Goal: Task Accomplishment & Management: Manage account settings

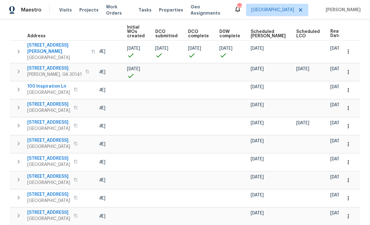
scroll to position [0, 51]
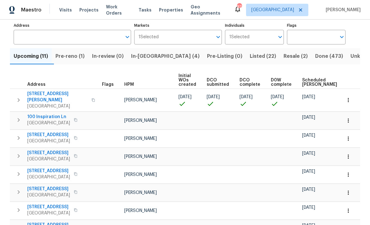
click at [145, 55] on span "In-reno (4)" at bounding box center [165, 56] width 69 height 9
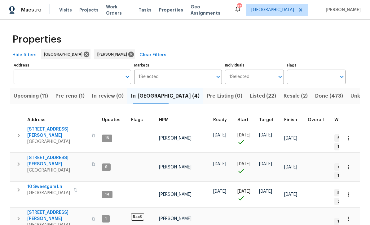
click at [43, 127] on span "306 Cooper Creek Dr" at bounding box center [57, 132] width 60 height 12
click at [37, 154] on span "61 Jeanette St" at bounding box center [57, 160] width 60 height 12
click at [39, 183] on span "10 Sweetgum Ln" at bounding box center [48, 186] width 43 height 6
click at [34, 209] on span "8775 Lee Rd" at bounding box center [57, 215] width 60 height 12
click at [70, 94] on span "Pre-reno (1)" at bounding box center [70, 95] width 29 height 9
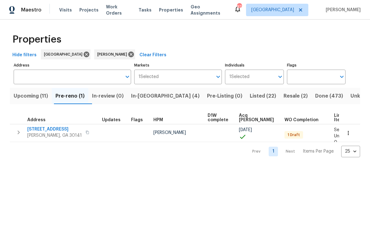
click at [40, 130] on span "386 Hill Crest Cir" at bounding box center [54, 129] width 55 height 6
click at [353, 131] on button "button" at bounding box center [349, 133] width 14 height 14
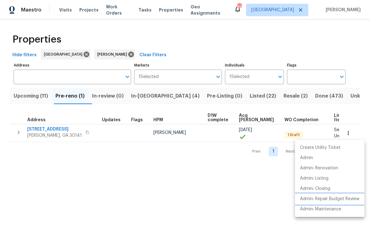
click at [346, 198] on p "Admin: Repair Budget Review" at bounding box center [330, 198] width 60 height 7
click at [47, 173] on div at bounding box center [185, 112] width 370 height 225
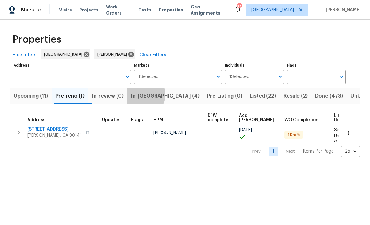
click at [145, 95] on span "In-reno (4)" at bounding box center [165, 95] width 69 height 9
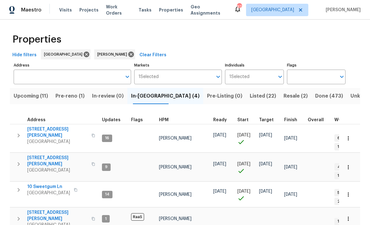
scroll to position [4, 0]
click at [40, 154] on span "61 Jeanette St" at bounding box center [57, 160] width 60 height 12
click at [37, 183] on span "10 Sweetgum Ln" at bounding box center [48, 186] width 43 height 6
click at [25, 91] on span "Upcoming (11)" at bounding box center [31, 95] width 34 height 9
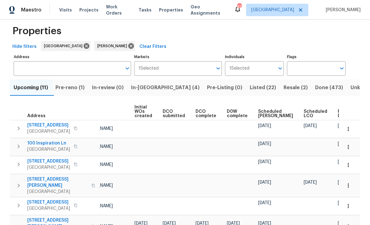
scroll to position [0, 44]
click at [338, 115] on span "Ready Date" at bounding box center [345, 113] width 14 height 9
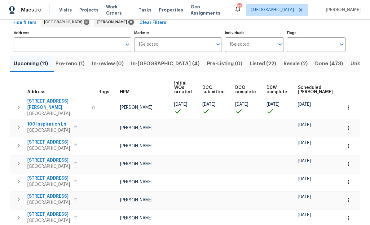
scroll to position [0, 5]
click at [352, 124] on button "button" at bounding box center [349, 128] width 14 height 14
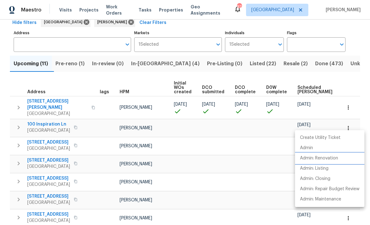
click at [331, 162] on li "Admin: Renovation" at bounding box center [329, 158] width 69 height 10
click at [354, 82] on div at bounding box center [185, 112] width 370 height 225
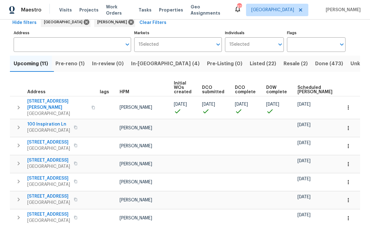
click at [350, 143] on icon "button" at bounding box center [349, 146] width 6 height 6
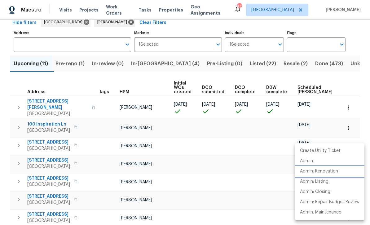
click at [332, 173] on p "Admin: Renovation" at bounding box center [319, 171] width 38 height 7
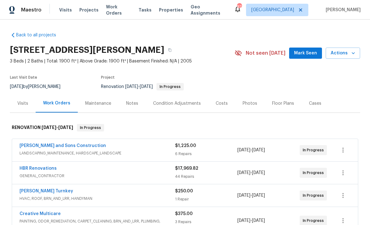
click at [308, 52] on span "Mark Seen" at bounding box center [305, 53] width 23 height 8
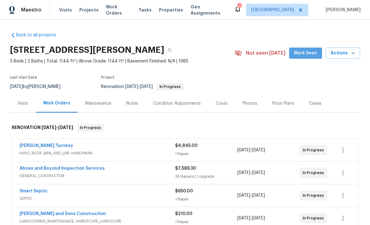
click at [307, 54] on span "Mark Seen" at bounding box center [305, 53] width 23 height 8
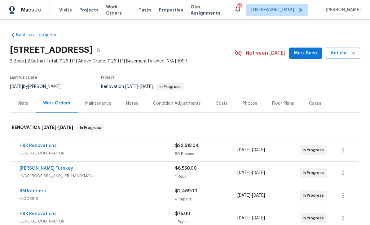
click at [305, 53] on span "Mark Seen" at bounding box center [305, 53] width 23 height 8
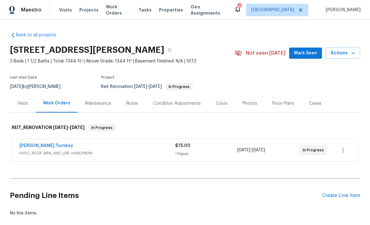
click at [305, 51] on span "Mark Seen" at bounding box center [305, 53] width 23 height 8
click at [30, 143] on link "Davis Turnkey" at bounding box center [47, 145] width 54 height 4
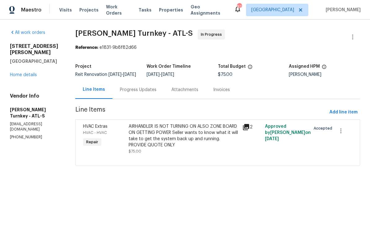
click at [131, 93] on div "Progress Updates" at bounding box center [138, 90] width 37 height 6
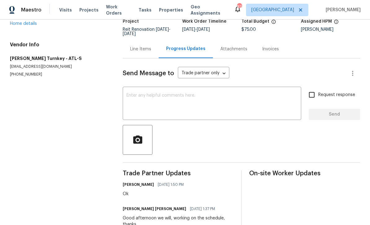
scroll to position [45, 0]
click at [128, 91] on div "x ​" at bounding box center [212, 104] width 179 height 32
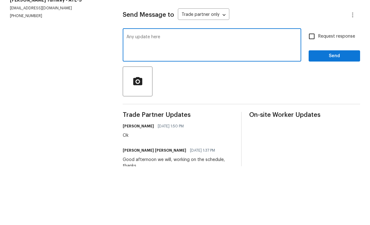
type textarea "Any update here"
click at [311, 88] on input "Request response" at bounding box center [312, 94] width 13 height 13
checkbox input "true"
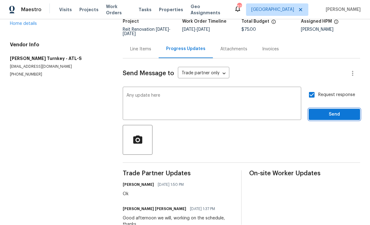
click at [327, 109] on button "Send" at bounding box center [334, 114] width 51 height 11
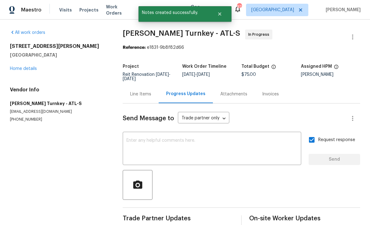
click at [21, 66] on link "Home details" at bounding box center [23, 68] width 27 height 4
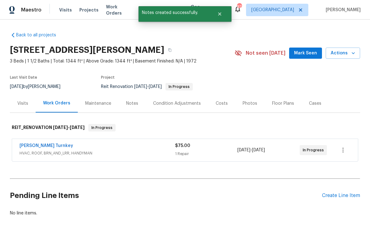
click at [308, 49] on span "Mark Seen" at bounding box center [305, 53] width 23 height 8
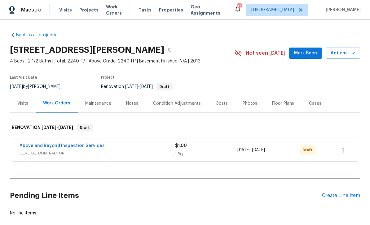
click at [309, 54] on span "Mark Seen" at bounding box center [305, 53] width 23 height 8
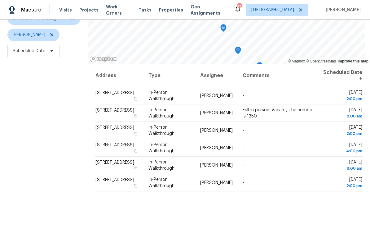
scroll to position [66, 0]
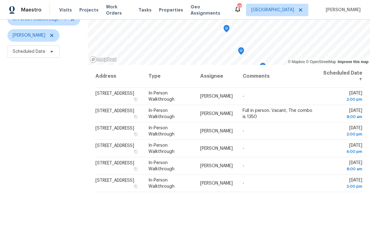
click at [29, 120] on div "Filters Reset ​ In-Person Walkthrough + 1 Mirsad Srna Scheduled Date" at bounding box center [44, 108] width 88 height 273
copy span "4536 Mount Zion Rd, Carrollton, GA 30117"
copy span "225 Arrowwood Dr, Carrollton, GA 30117"
click at [65, 142] on div "Filters Reset ​ In-Person Walkthrough + 1 Mirsad Srna Scheduled Date" at bounding box center [44, 108] width 88 height 273
copy span "593 Summer Ridge Dr, Villa Rica, GA 30180"
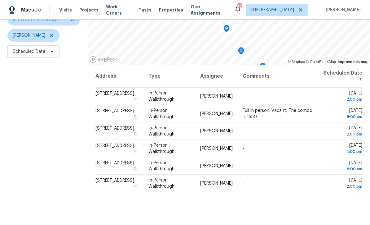
click at [96, 162] on span "419 Rail Overlook, Adairsville, GA 30103" at bounding box center [115, 163] width 39 height 4
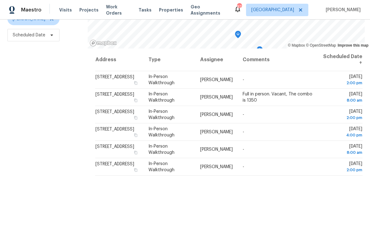
scroll to position [82, 0]
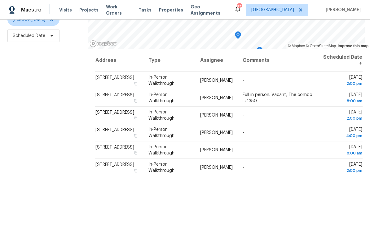
click at [16, 118] on div "Filters Reset ​ In-Person Walkthrough + 1 [PERSON_NAME] Scheduled Date" at bounding box center [44, 92] width 88 height 273
copy span "[STREET_ADDRESS]"
click at [83, 196] on div "Filters Reset ​ In-Person Walkthrough + 1 [PERSON_NAME] Scheduled Date" at bounding box center [44, 92] width 88 height 273
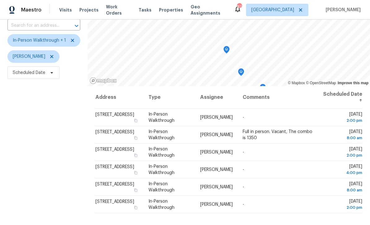
scroll to position [46, 0]
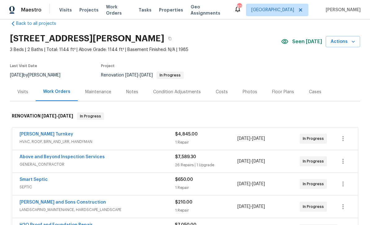
scroll to position [13, 0]
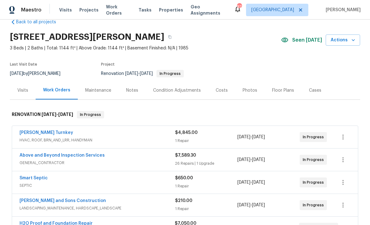
click at [30, 132] on link "[PERSON_NAME] Turnkey" at bounding box center [47, 132] width 54 height 4
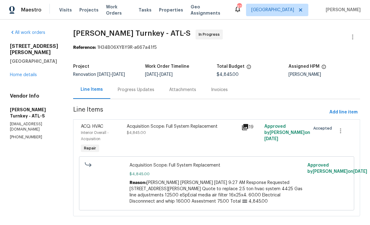
click at [122, 90] on div "Progress Updates" at bounding box center [136, 90] width 37 height 6
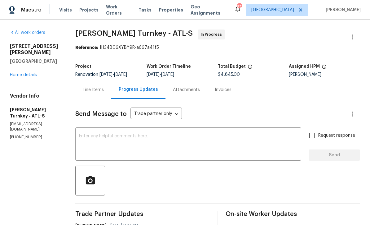
click at [88, 134] on textarea at bounding box center [188, 145] width 219 height 22
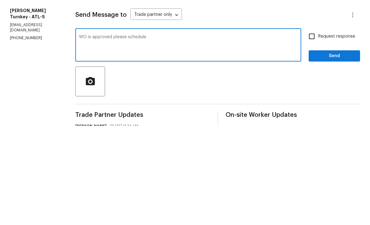
type textarea "WO is approved please schedule"
click at [313, 129] on input "Request response" at bounding box center [312, 135] width 13 height 13
checkbox input "true"
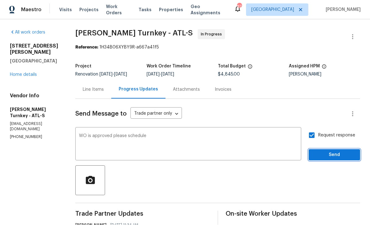
click at [326, 151] on span "Send" at bounding box center [335, 155] width 42 height 8
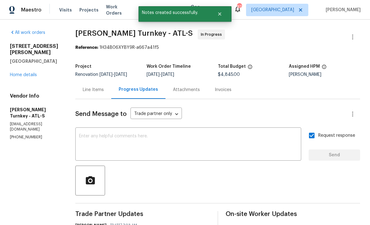
click at [18, 73] on link "Home details" at bounding box center [23, 75] width 27 height 4
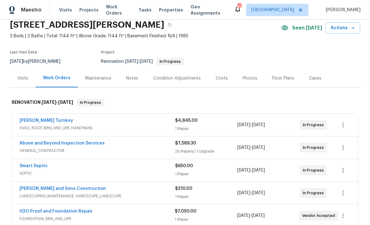
scroll to position [25, 0]
click at [28, 163] on link "Smart Septic" at bounding box center [34, 165] width 28 height 4
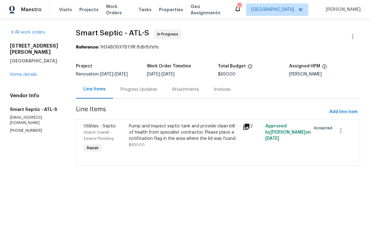
click at [19, 73] on link "Home details" at bounding box center [23, 75] width 27 height 4
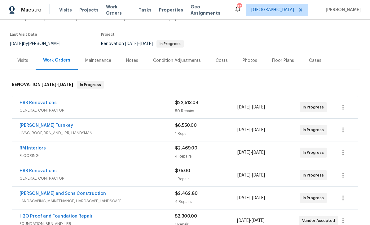
scroll to position [42, 0]
click at [29, 125] on link "[PERSON_NAME] Turnkey" at bounding box center [47, 125] width 54 height 4
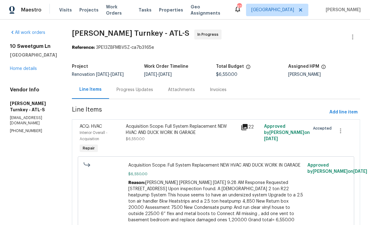
click at [122, 90] on div "Progress Updates" at bounding box center [135, 90] width 37 height 6
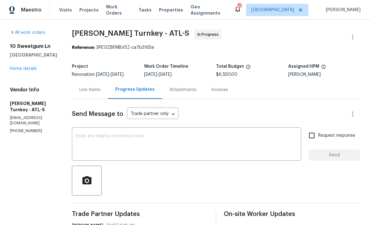
click at [76, 139] on textarea at bounding box center [187, 145] width 222 height 22
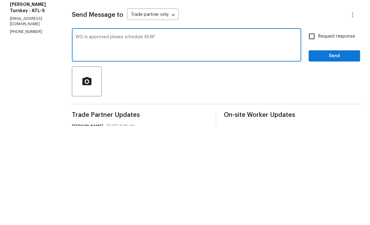
type textarea "WO is approved please schedule ASAP"
click at [310, 129] on input "Request response" at bounding box center [312, 135] width 13 height 13
checkbox input "true"
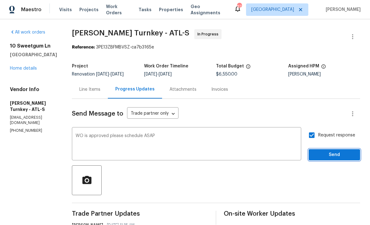
click at [325, 151] on span "Send" at bounding box center [335, 155] width 42 height 8
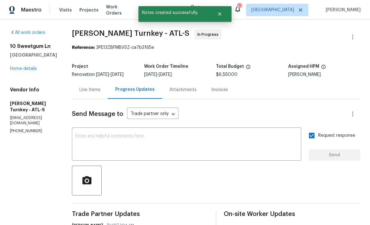
click at [21, 66] on link "Home details" at bounding box center [23, 68] width 27 height 4
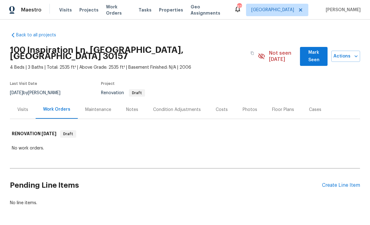
click at [167, 106] on div "Condition Adjustments" at bounding box center [177, 109] width 48 height 6
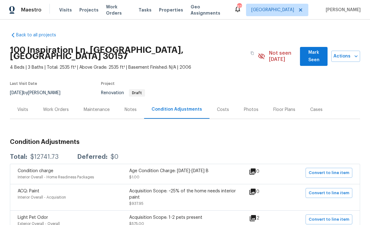
click at [53, 106] on div "Work Orders" at bounding box center [56, 109] width 26 height 6
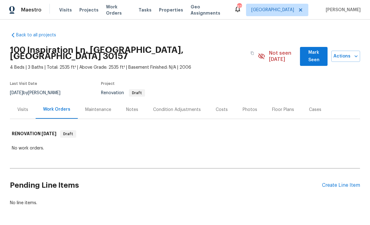
scroll to position [17, 0]
click at [341, 182] on div "Create Line Item" at bounding box center [341, 185] width 38 height 6
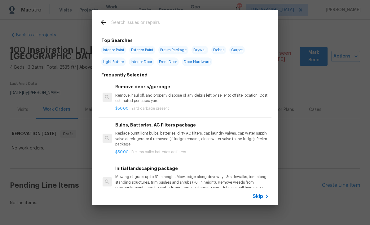
click at [263, 197] on span "Skip" at bounding box center [258, 196] width 11 height 6
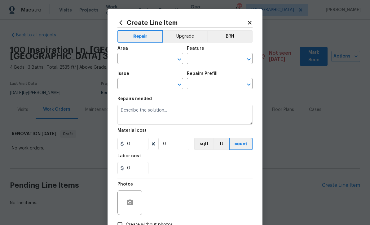
click at [125, 57] on input "text" at bounding box center [142, 59] width 48 height 10
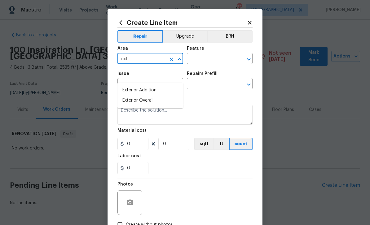
click at [132, 95] on li "Exterior Overall" at bounding box center [151, 100] width 66 height 10
type input "Exterior Overall"
click at [195, 59] on input "text" at bounding box center [211, 59] width 48 height 10
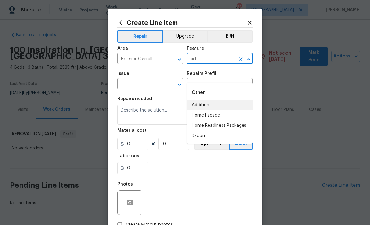
click at [201, 100] on li "Addition" at bounding box center [220, 105] width 66 height 10
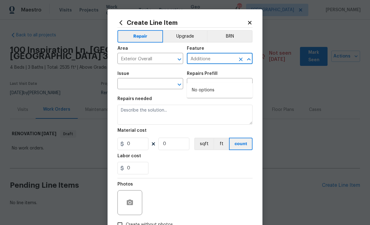
type input "Addition"
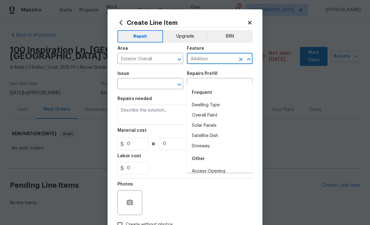
click at [137, 85] on input "text" at bounding box center [142, 84] width 48 height 10
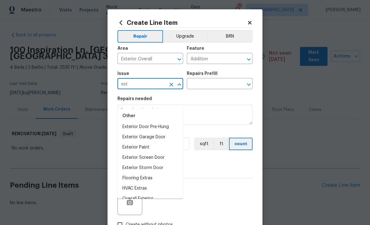
scroll to position [24, 0]
click at [133, 194] on li "Overall Exterior" at bounding box center [151, 199] width 66 height 10
type input "Overall Exterior"
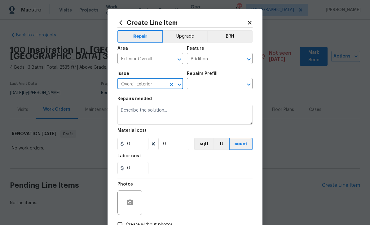
click at [205, 84] on input "text" at bounding box center [211, 84] width 48 height 10
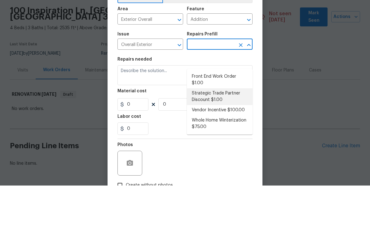
click at [207, 127] on li "Strategic Trade Partner Discount $1.00" at bounding box center [220, 135] width 66 height 17
type input "Strategic Trade Partner Discount $1.00"
type textarea "Calculate and apply 5% STPP discount to the total of the work order as a negati…"
type input "1"
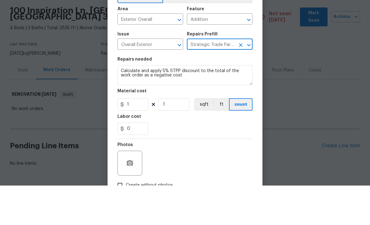
click at [239, 83] on icon "Clear" at bounding box center [241, 85] width 4 height 4
click at [205, 79] on input "text" at bounding box center [211, 84] width 48 height 10
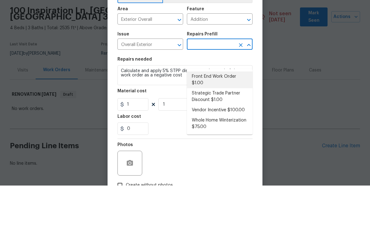
click at [203, 111] on li "Front End Work Order $1.00" at bounding box center [220, 119] width 66 height 17
type input "Front End Work Order $1.00"
type textarea "Placeholder line item for the creation of front end work orders."
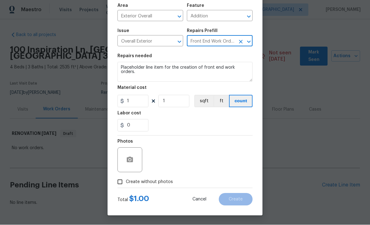
scroll to position [44, 0]
click at [117, 182] on input "Create without photos" at bounding box center [120, 182] width 12 height 12
checkbox input "true"
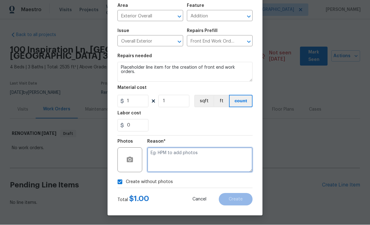
click at [152, 150] on textarea at bounding box center [199, 159] width 105 height 25
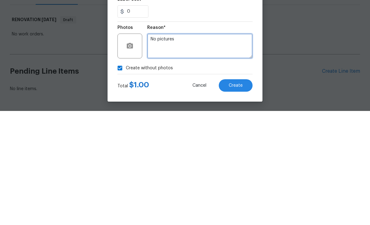
type textarea "No pictures"
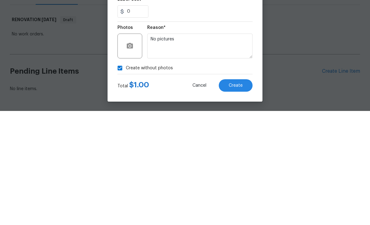
click at [236, 197] on span "Create" at bounding box center [236, 199] width 14 height 5
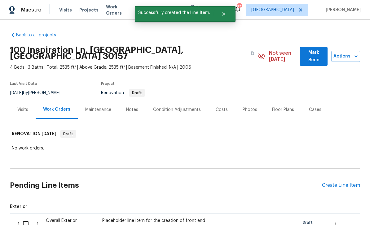
click at [26, 217] on input "checkbox" at bounding box center [28, 223] width 18 height 13
checkbox input "true"
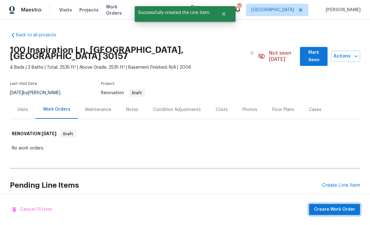
click at [333, 211] on span "Create Work Order" at bounding box center [334, 209] width 41 height 8
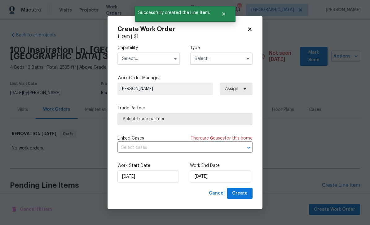
click at [130, 58] on input "text" at bounding box center [149, 58] width 63 height 12
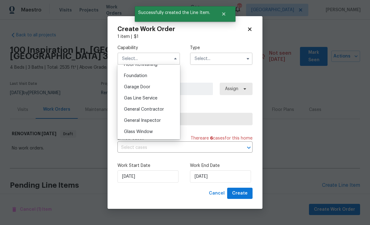
scroll to position [281, 0]
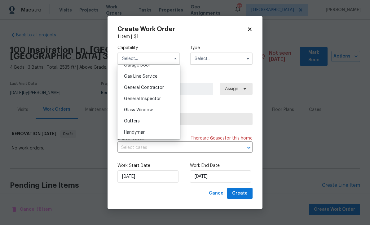
click at [135, 86] on span "General Contractor" at bounding box center [144, 87] width 40 height 4
type input "General Contractor"
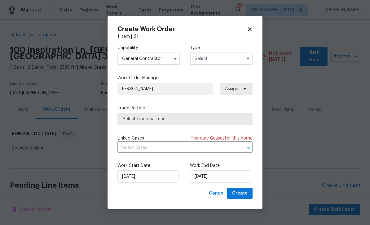
click at [201, 57] on input "text" at bounding box center [221, 58] width 63 height 12
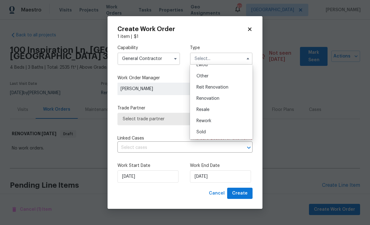
scroll to position [74, 0]
click at [205, 99] on span "Renovation" at bounding box center [208, 98] width 23 height 4
type input "Renovation"
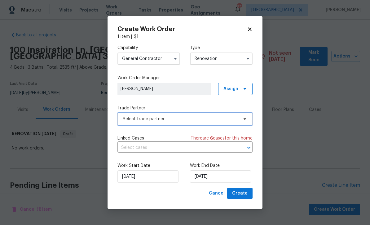
click at [127, 117] on span "Select trade partner" at bounding box center [181, 119] width 116 height 6
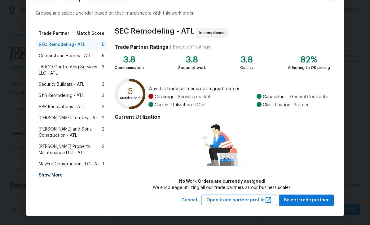
click at [60, 106] on span "HBR Renovations - ATL" at bounding box center [62, 107] width 46 height 6
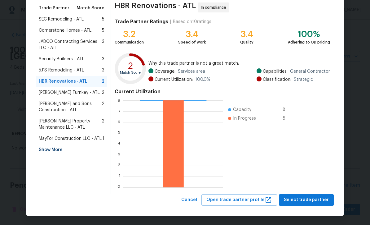
scroll to position [49, 0]
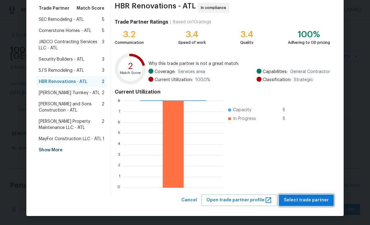
click at [306, 199] on span "Select trade partner" at bounding box center [306, 200] width 45 height 8
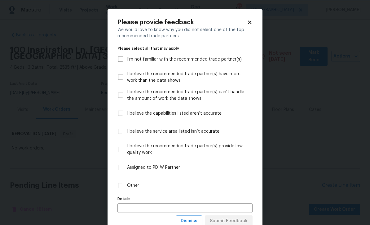
scroll to position [0, 0]
click at [118, 185] on input "Other" at bounding box center [120, 185] width 13 height 13
checkbox input "true"
click at [231, 219] on span "Submit Feedback" at bounding box center [229, 221] width 38 height 8
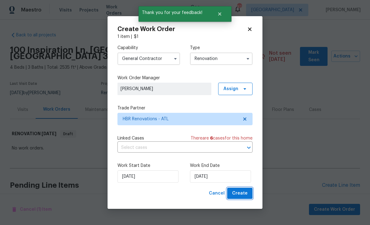
click at [243, 193] on span "Create" at bounding box center [240, 193] width 16 height 8
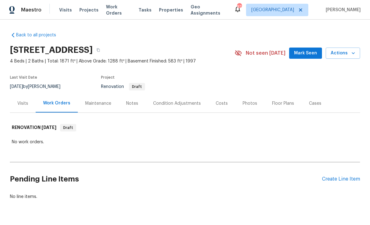
click at [342, 180] on div "Create Line Item" at bounding box center [341, 179] width 38 height 6
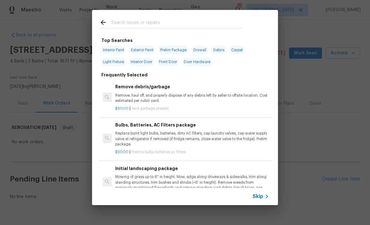
click at [112, 22] on input "text" at bounding box center [177, 23] width 132 height 9
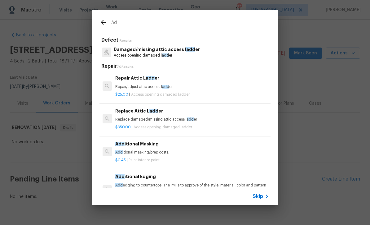
type input "A"
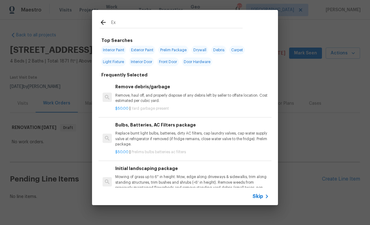
type input "Ext"
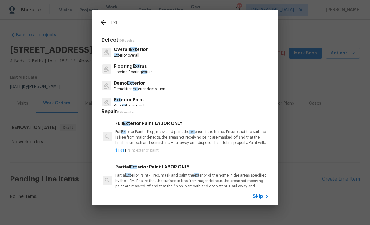
click at [126, 49] on p "Overall Ext erior" at bounding box center [131, 49] width 34 height 7
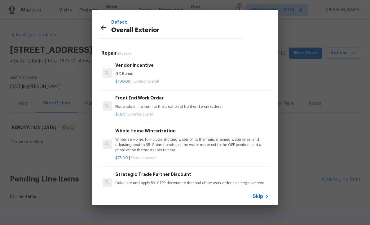
click at [139, 100] on h6 "Front End Work Order" at bounding box center [192, 97] width 154 height 7
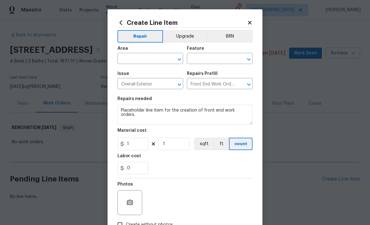
click at [129, 59] on input "text" at bounding box center [142, 59] width 48 height 10
click at [130, 83] on li "Exterior Overall" at bounding box center [151, 83] width 66 height 10
type input "Exterior Overall"
click at [195, 59] on input "text" at bounding box center [211, 59] width 48 height 10
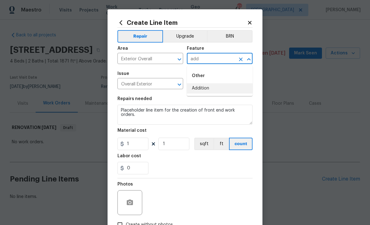
click at [197, 88] on li "Addition" at bounding box center [220, 88] width 66 height 10
type input "Addition"
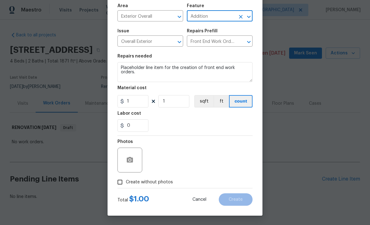
scroll to position [44, 0]
click at [116, 180] on input "Create without photos" at bounding box center [120, 182] width 12 height 12
checkbox input "true"
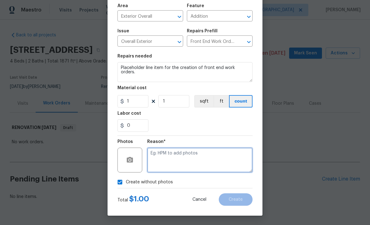
click at [151, 154] on textarea at bounding box center [199, 159] width 105 height 25
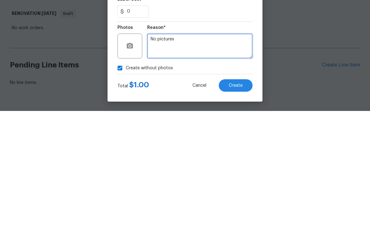
type textarea "No pictures"
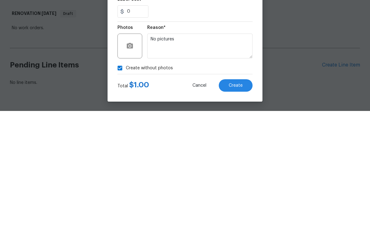
click at [236, 197] on span "Create" at bounding box center [236, 199] width 14 height 5
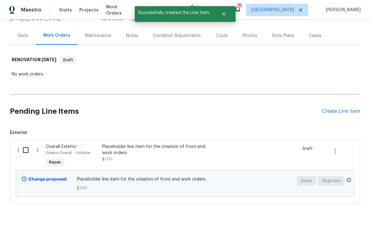
scroll to position [67, 0]
click at [25, 144] on input "checkbox" at bounding box center [28, 150] width 18 height 13
checkbox input "true"
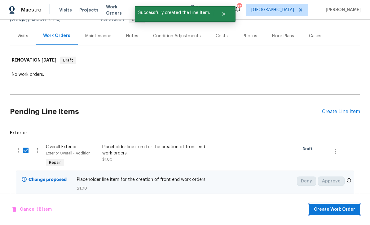
click at [336, 208] on span "Create Work Order" at bounding box center [334, 209] width 41 height 8
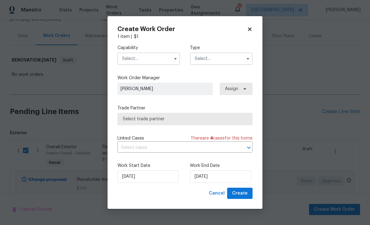
click at [127, 57] on input "text" at bounding box center [149, 58] width 63 height 12
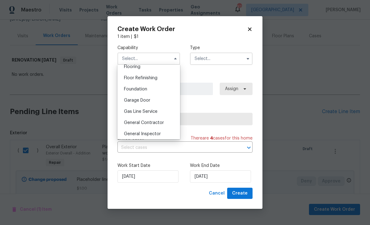
scroll to position [248, 0]
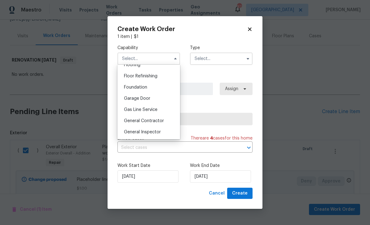
click at [141, 122] on span "General Contractor" at bounding box center [144, 120] width 40 height 4
type input "General Contractor"
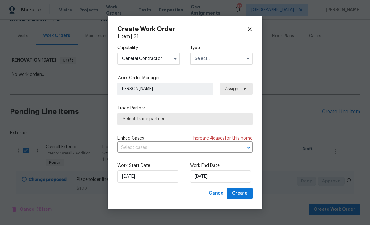
click at [199, 57] on input "text" at bounding box center [221, 58] width 63 height 12
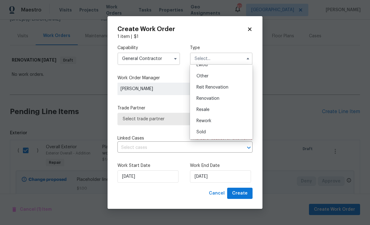
scroll to position [74, 0]
click at [202, 96] on span "Renovation" at bounding box center [208, 98] width 23 height 4
type input "Renovation"
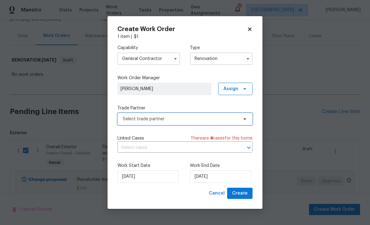
click at [127, 117] on span "Select trade partner" at bounding box center [181, 119] width 116 height 6
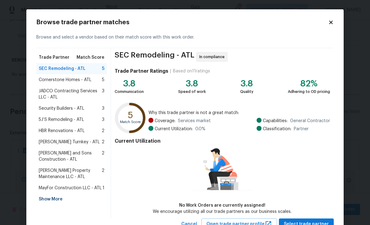
click at [58, 128] on span "HBR Renovations - ATL" at bounding box center [62, 130] width 46 height 6
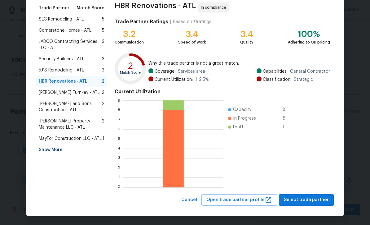
scroll to position [49, 0]
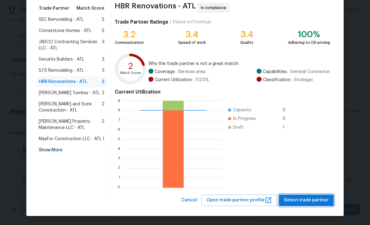
click at [308, 200] on span "Select trade partner" at bounding box center [306, 200] width 45 height 8
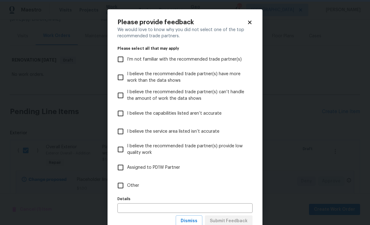
scroll to position [0, 0]
click at [118, 187] on input "Other" at bounding box center [120, 185] width 13 height 13
checkbox input "true"
click at [230, 216] on button "Submit Feedback" at bounding box center [229, 220] width 48 height 11
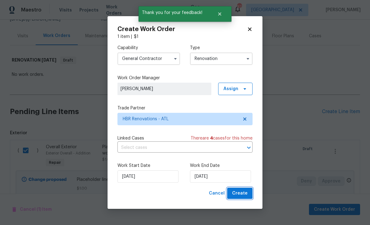
click at [243, 191] on span "Create" at bounding box center [240, 193] width 16 height 8
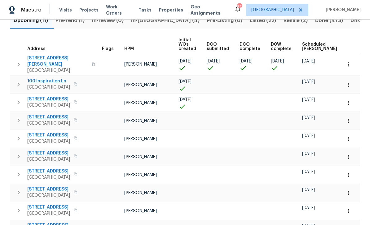
scroll to position [82, 0]
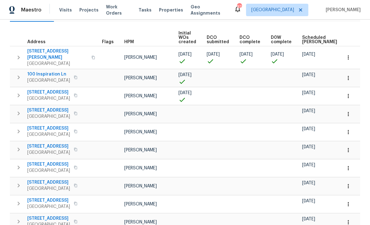
click at [351, 114] on button "button" at bounding box center [349, 114] width 14 height 14
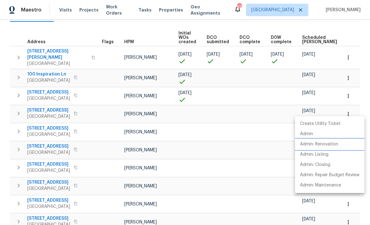
click at [333, 146] on p "Admin: Renovation" at bounding box center [319, 144] width 38 height 7
click at [363, 77] on div at bounding box center [185, 112] width 370 height 225
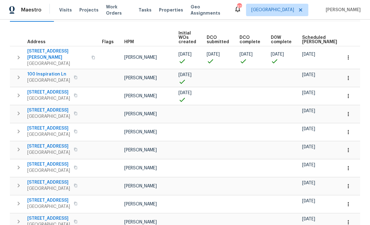
click at [350, 113] on button "button" at bounding box center [349, 114] width 14 height 14
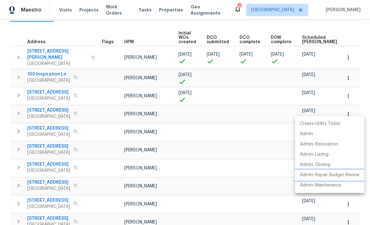
click at [342, 176] on p "Admin: Repair Budget Review" at bounding box center [330, 175] width 60 height 7
click at [337, 176] on p "Admin: Repair Budget Review" at bounding box center [330, 175] width 60 height 7
click at [363, 89] on div at bounding box center [185, 112] width 370 height 225
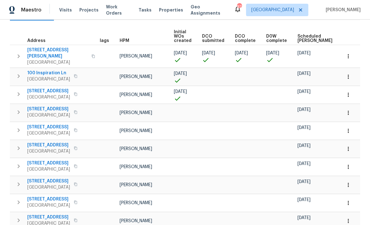
scroll to position [83, 0]
click at [42, 49] on span "[STREET_ADDRESS][PERSON_NAME]" at bounding box center [57, 53] width 60 height 12
click at [351, 55] on icon "button" at bounding box center [349, 56] width 6 height 6
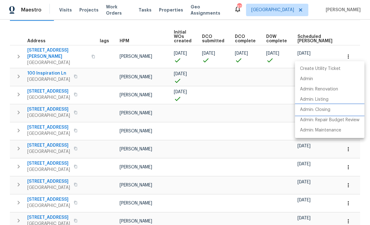
click at [330, 110] on p "Admin: Closing" at bounding box center [315, 109] width 30 height 7
click at [84, 158] on div at bounding box center [185, 112] width 370 height 225
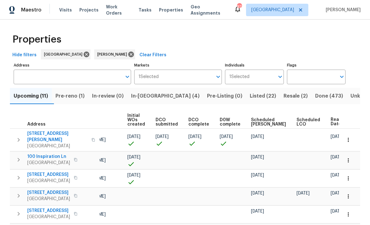
scroll to position [0, 0]
click at [149, 100] on span "In-[GEOGRAPHIC_DATA] (4)" at bounding box center [165, 95] width 69 height 9
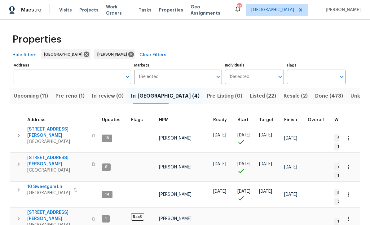
click at [41, 154] on span "[STREET_ADDRESS][PERSON_NAME]" at bounding box center [57, 160] width 60 height 12
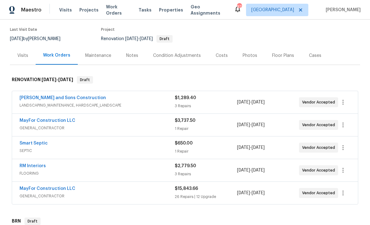
scroll to position [48, 0]
click at [42, 189] on link "MayFor Construction LLC" at bounding box center [48, 188] width 56 height 4
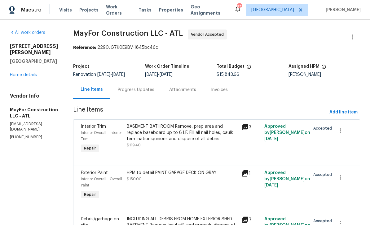
click at [137, 90] on div "Progress Updates" at bounding box center [136, 90] width 37 height 6
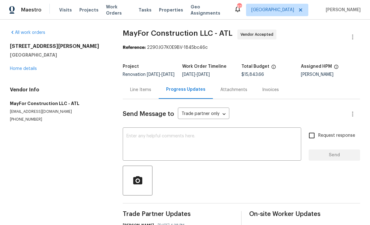
click at [128, 139] on textarea at bounding box center [212, 145] width 171 height 22
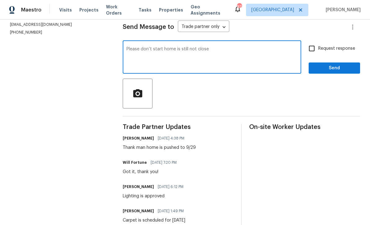
type textarea "Please don’t start home is still not close"
click at [315, 54] on input "Request response" at bounding box center [312, 48] width 13 height 13
checkbox input "true"
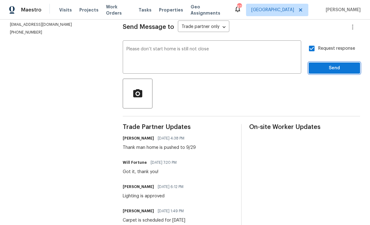
click at [328, 71] on span "Send" at bounding box center [335, 68] width 42 height 8
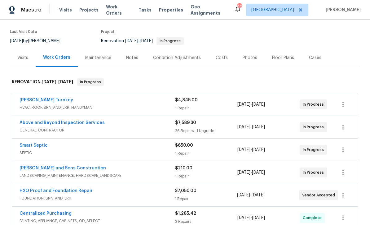
scroll to position [45, 0]
click at [48, 123] on link "Above and Beyond Inspection Services" at bounding box center [62, 123] width 85 height 4
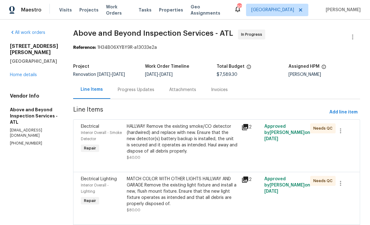
click at [150, 93] on div "Progress Updates" at bounding box center [136, 90] width 37 height 6
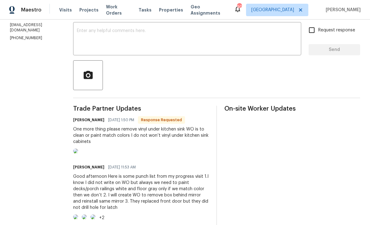
scroll to position [99, 0]
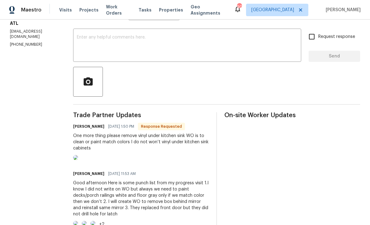
click at [100, 40] on textarea at bounding box center [187, 46] width 221 height 22
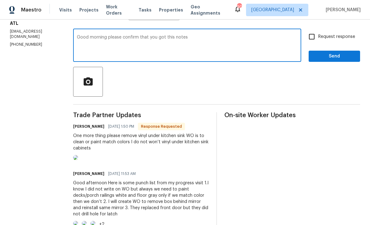
type textarea "Good morning please confirm that you got this notes"
click at [310, 42] on input "Request response" at bounding box center [312, 36] width 13 height 13
checkbox input "true"
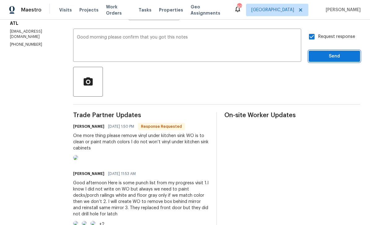
click at [330, 60] on span "Send" at bounding box center [335, 56] width 42 height 8
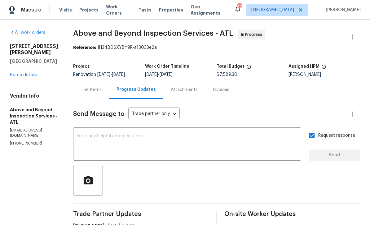
scroll to position [0, 0]
